Goal: Information Seeking & Learning: Check status

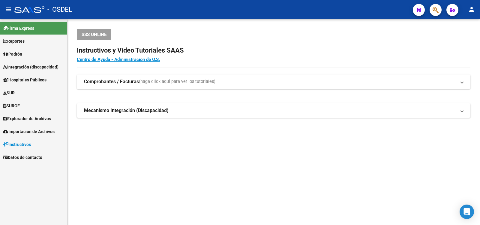
click at [12, 53] on span "Padrón" at bounding box center [12, 54] width 19 height 7
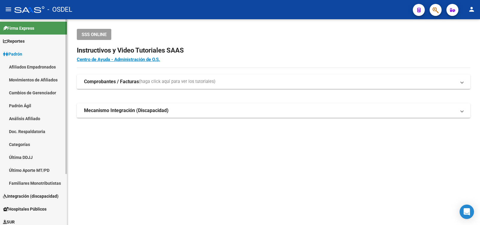
click at [22, 116] on link "Análisis Afiliado" at bounding box center [33, 118] width 67 height 13
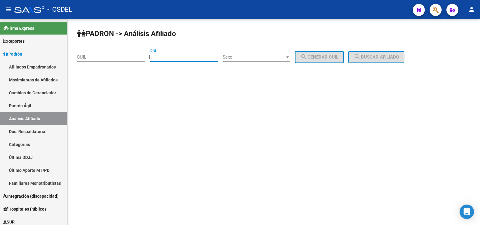
click at [171, 57] on input "DNI" at bounding box center [184, 56] width 68 height 5
type input "22081855"
click at [290, 55] on div at bounding box center [287, 57] width 5 height 5
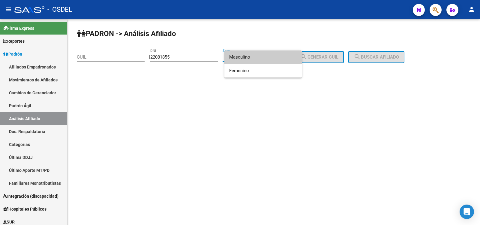
click at [237, 56] on span "Masculino" at bounding box center [263, 56] width 68 height 13
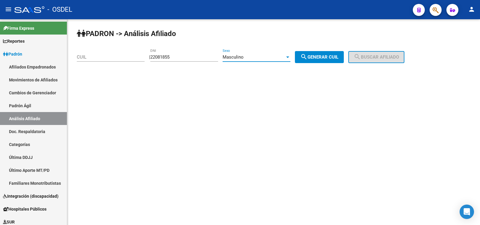
click at [331, 56] on span "search Generar CUIL" at bounding box center [319, 56] width 38 height 5
type input "20-22081855-2"
click at [388, 57] on span "search Buscar afiliado" at bounding box center [376, 56] width 45 height 5
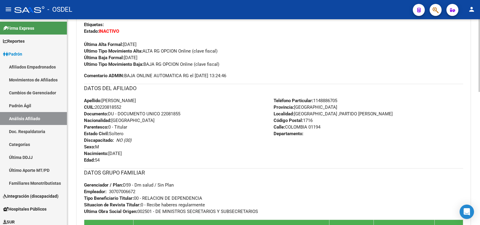
scroll to position [172, 0]
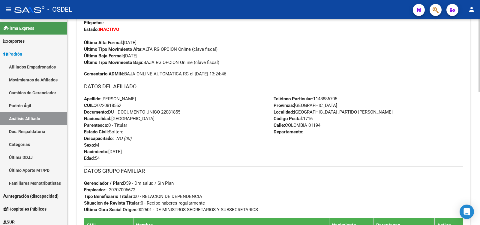
click at [480, 113] on div at bounding box center [478, 116] width 1 height 73
drag, startPoint x: 84, startPoint y: 29, endPoint x: 394, endPoint y: 201, distance: 354.2
click at [403, 206] on div "Enviar Credencial Digital remove_red_eye Movimientos Sin Certificado Discapacid…" at bounding box center [273, 170] width 379 height 336
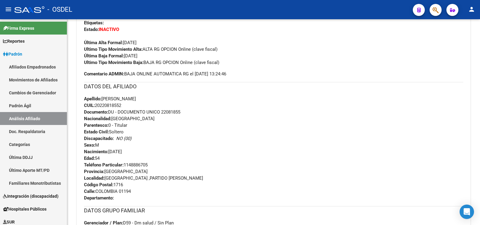
click at [325, 121] on div "Apellido: [PERSON_NAME]: 20220818552 Documento: DU - DOCUMENTO UNICO 22081855 N…" at bounding box center [273, 128] width 379 height 66
click at [266, 105] on div "Apellido: [PERSON_NAME]: 20220818552 Documento: DU - DOCUMENTO UNICO 22081855 N…" at bounding box center [273, 128] width 379 height 66
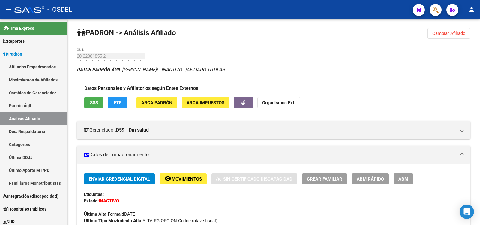
scroll to position [0, 0]
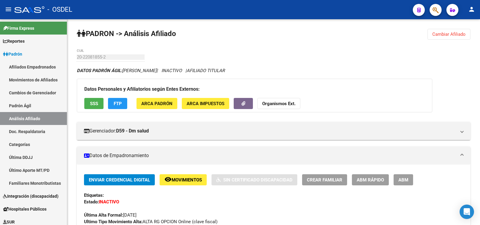
click at [96, 100] on span "SSS" at bounding box center [94, 102] width 8 height 5
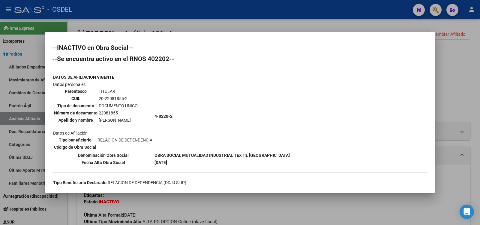
click at [307, 10] on div at bounding box center [240, 112] width 480 height 225
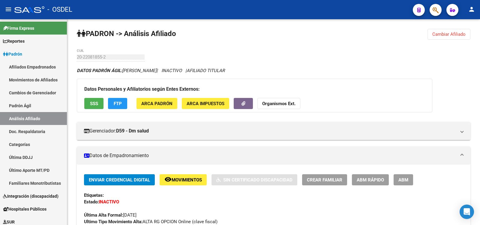
click at [471, 8] on mat-icon "person" at bounding box center [471, 9] width 7 height 7
click at [465, 38] on button "exit_to_app Salir" at bounding box center [459, 39] width 37 height 14
